Goal: Use online tool/utility: Use online tool/utility

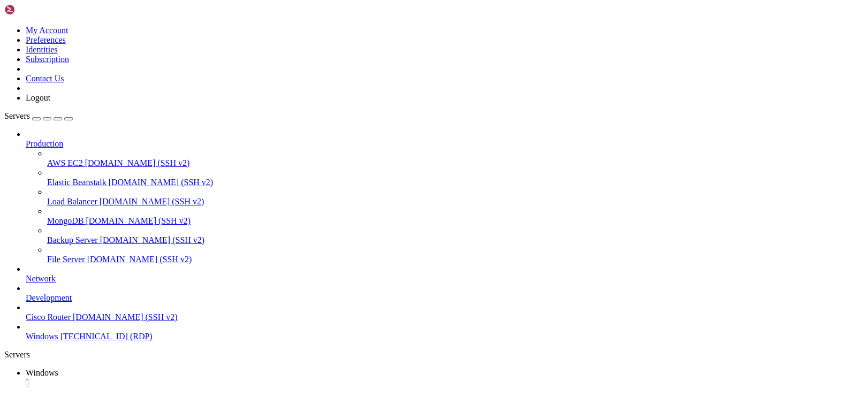
drag, startPoint x: 442, startPoint y: 622, endPoint x: 129, endPoint y: 624, distance: 313.0
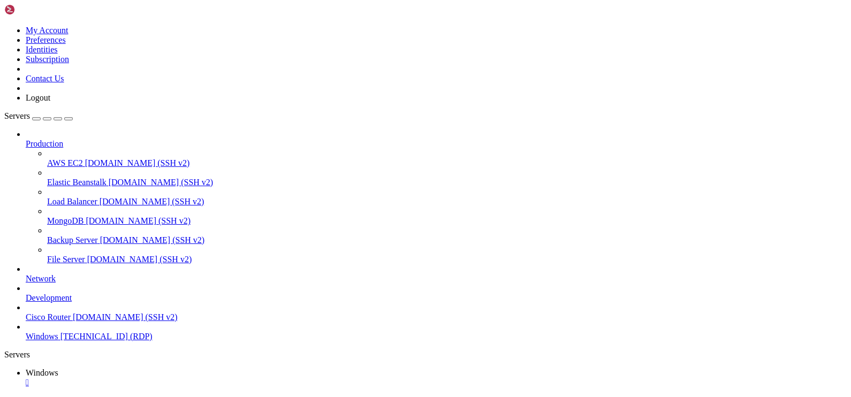
drag, startPoint x: 97, startPoint y: 653, endPoint x: 97, endPoint y: 520, distance: 133.2
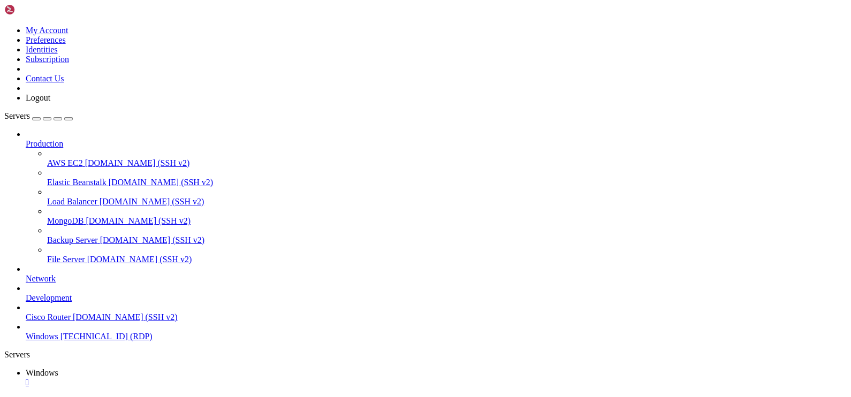
drag, startPoint x: 549, startPoint y: 718, endPoint x: 541, endPoint y: 754, distance: 37.3
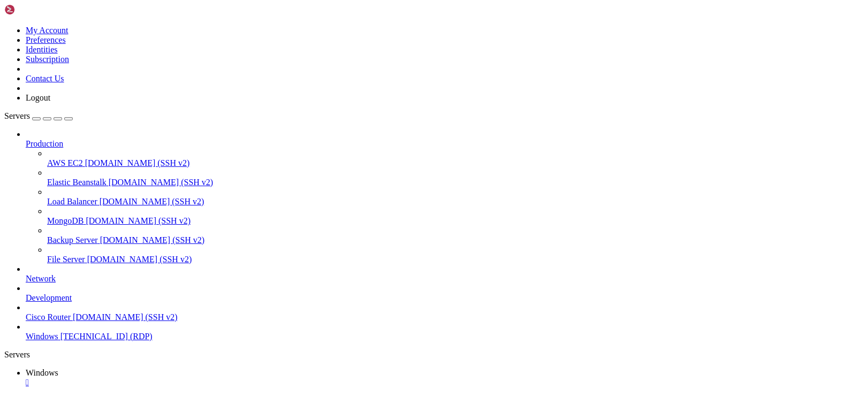
drag, startPoint x: 584, startPoint y: 538, endPoint x: 557, endPoint y: 766, distance: 229.9
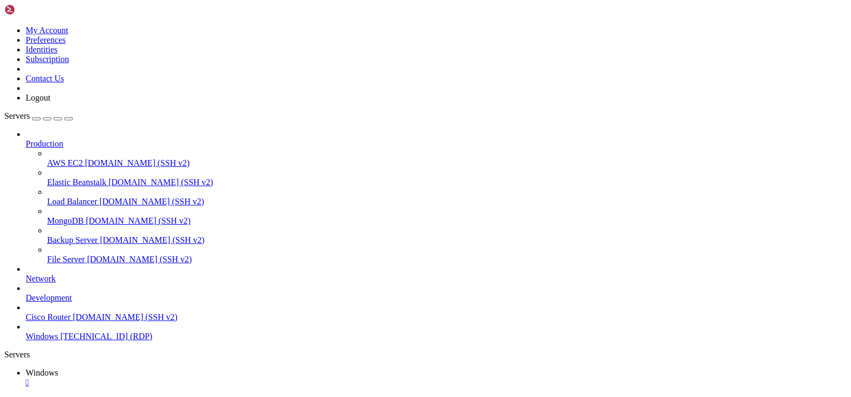
drag, startPoint x: 582, startPoint y: 736, endPoint x: 576, endPoint y: 525, distance: 210.3
drag, startPoint x: 578, startPoint y: 539, endPoint x: 524, endPoint y: 751, distance: 219.2
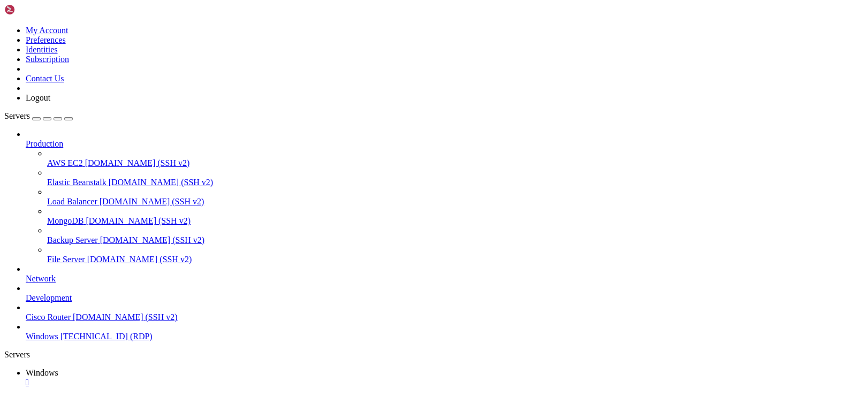
drag, startPoint x: 448, startPoint y: 590, endPoint x: 432, endPoint y: 513, distance: 78.7
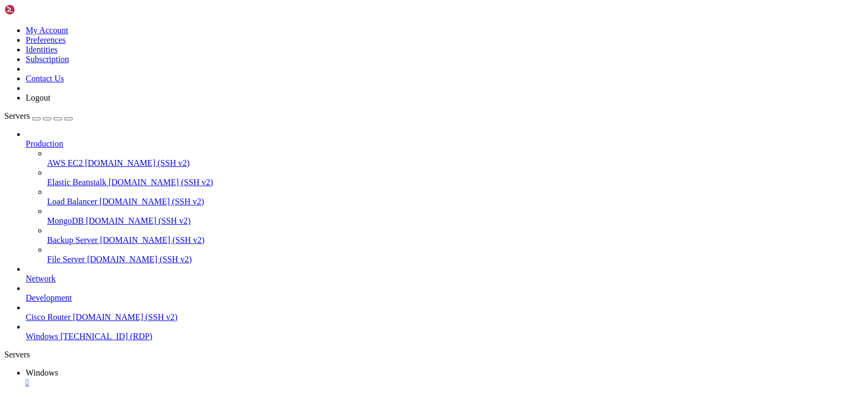
drag, startPoint x: 314, startPoint y: 734, endPoint x: 129, endPoint y: 601, distance: 228.1
